Goal: Information Seeking & Learning: Learn about a topic

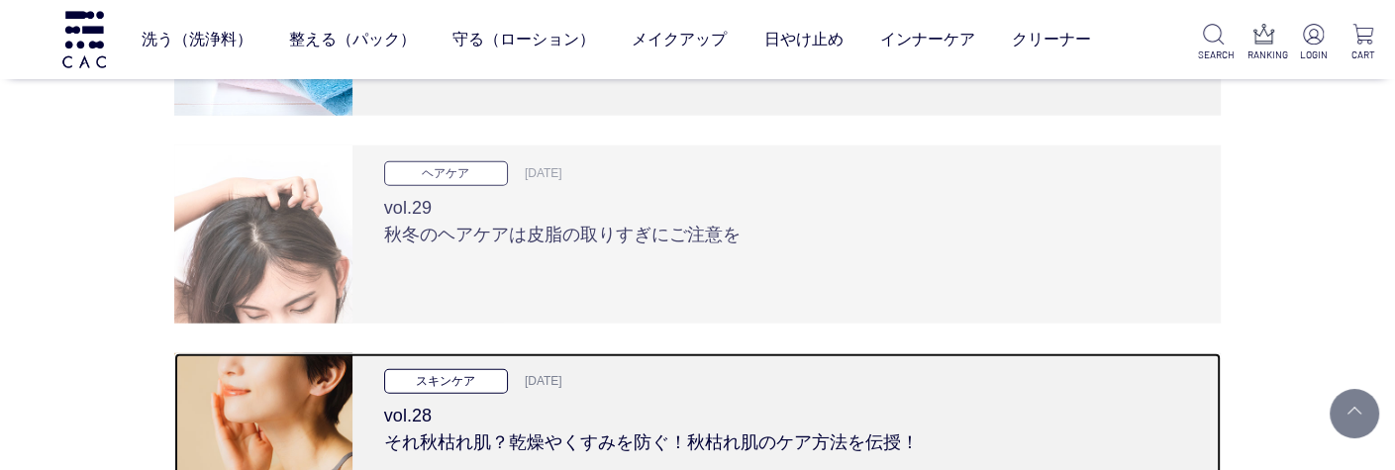
scroll to position [4950, 0]
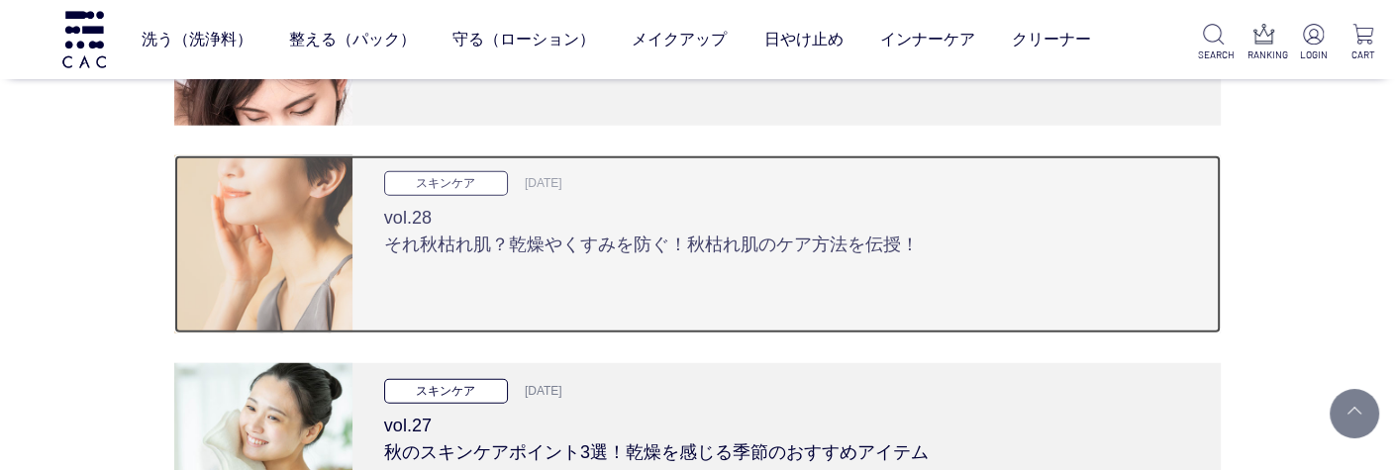
click at [614, 254] on h3 "vol.28 それ秋枯れ肌？乾燥やくすみを防ぐ！秋枯れ肌のケア方法を伝授！" at bounding box center [786, 227] width 805 height 62
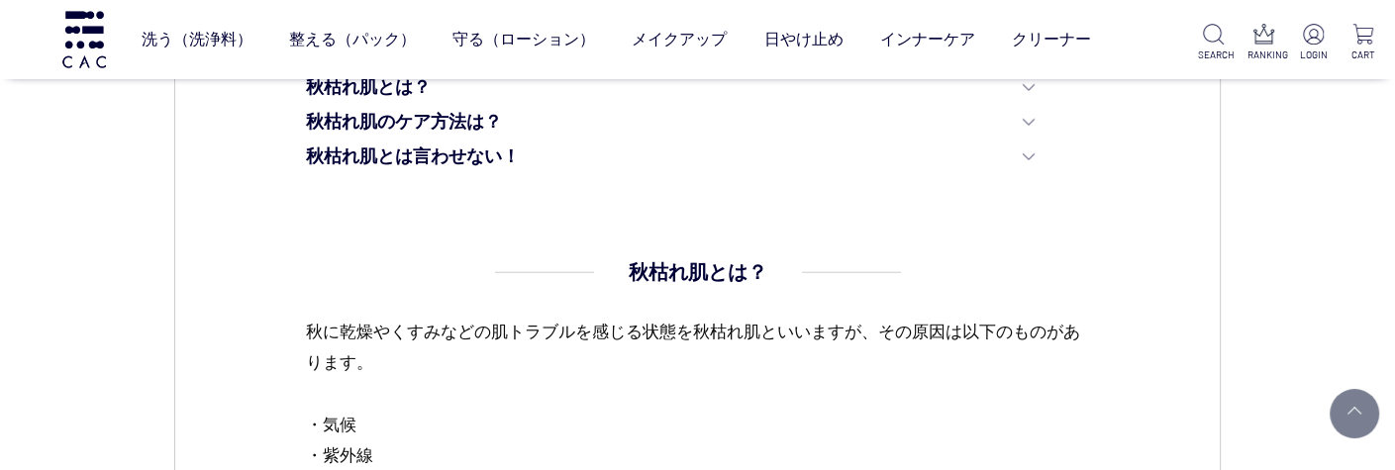
scroll to position [1089, 0]
